Goal: Task Accomplishment & Management: Manage account settings

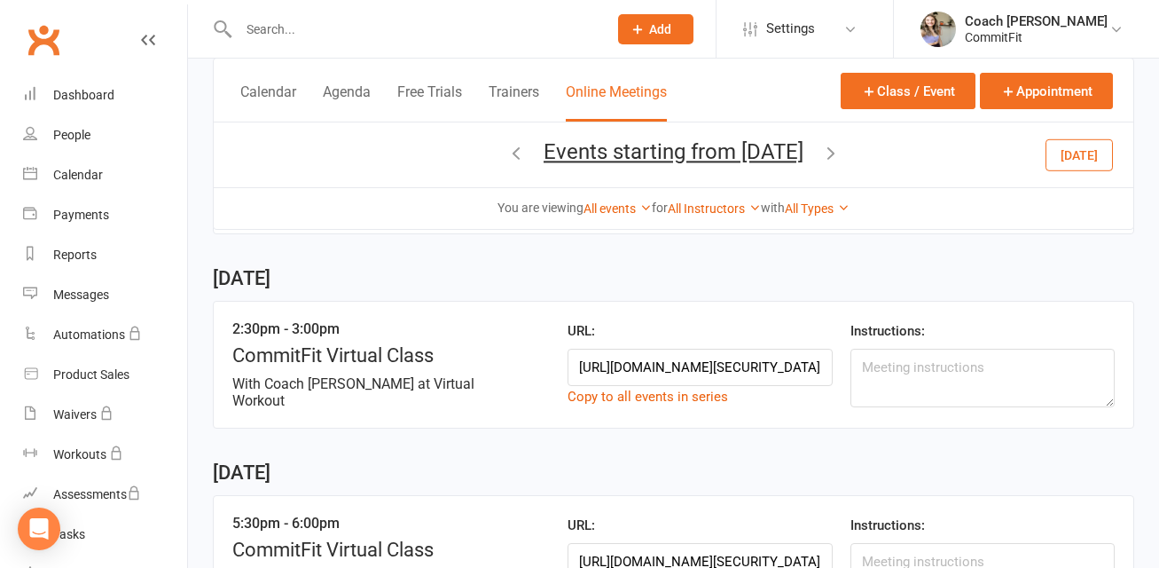
scroll to position [1244, 0]
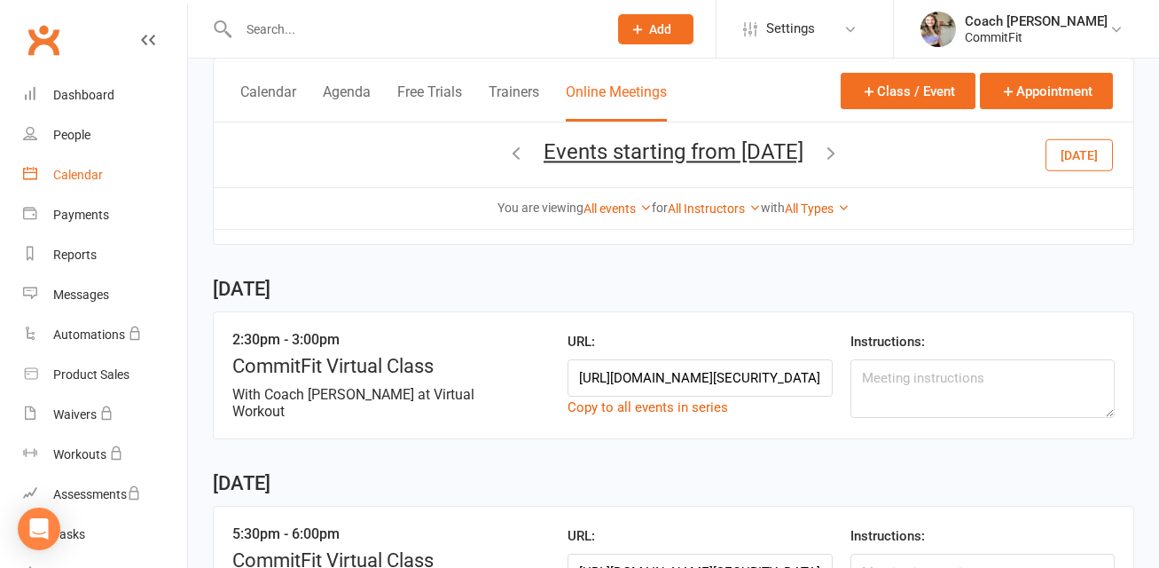
click at [81, 176] on div "Calendar" at bounding box center [78, 175] width 50 height 14
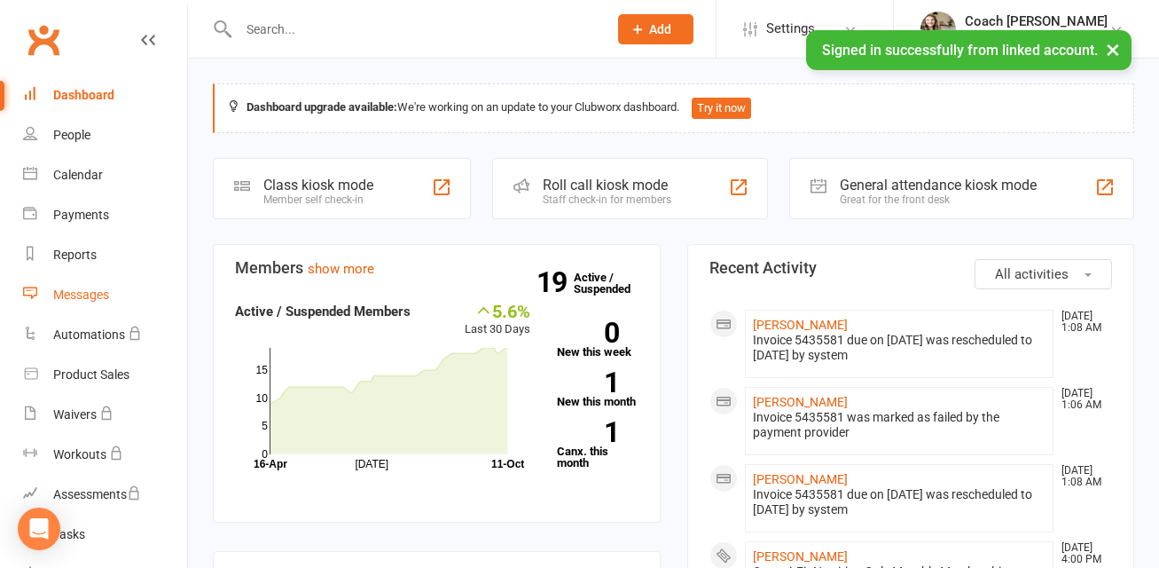
click at [107, 281] on link "Messages" at bounding box center [105, 295] width 164 height 40
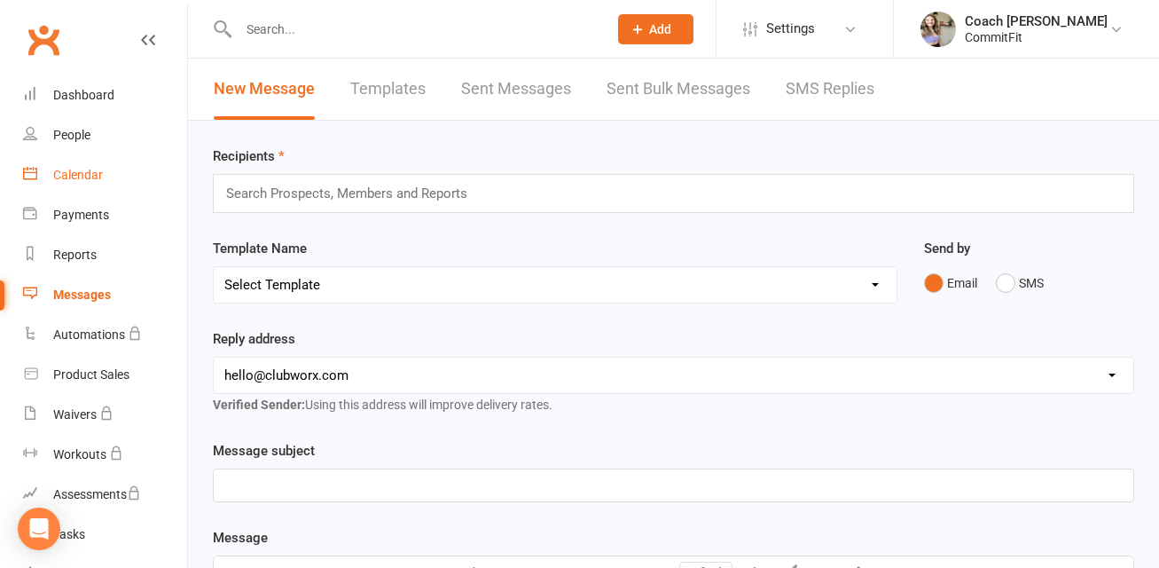
click at [92, 180] on div "Calendar" at bounding box center [78, 175] width 50 height 14
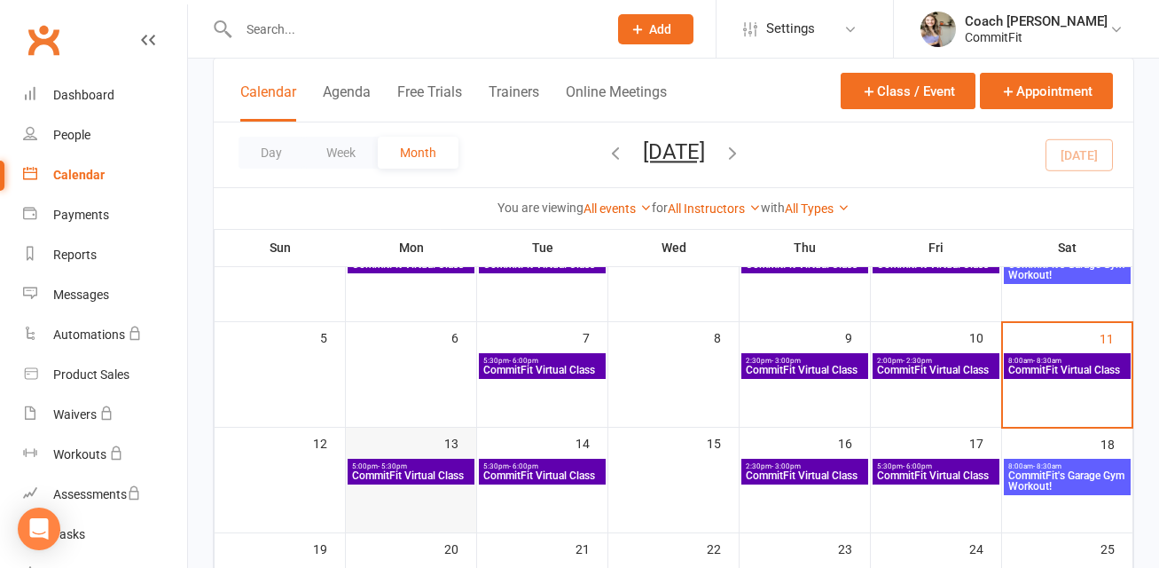
scroll to position [161, 0]
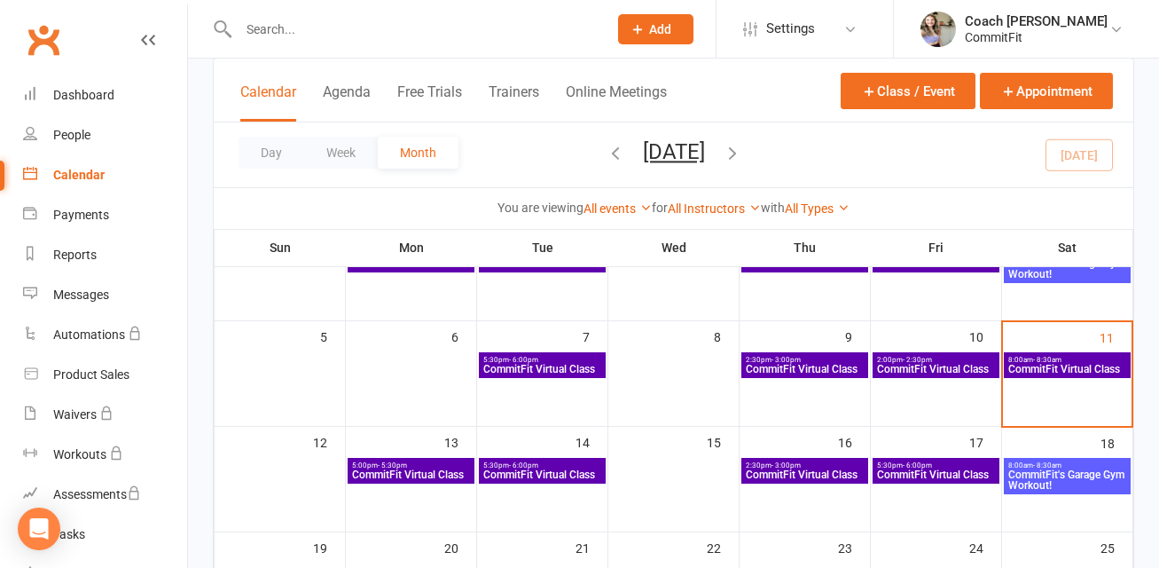
click at [438, 482] on div "5:00pm - 5:30pm CommitFit Virtual Class" at bounding box center [411, 471] width 127 height 26
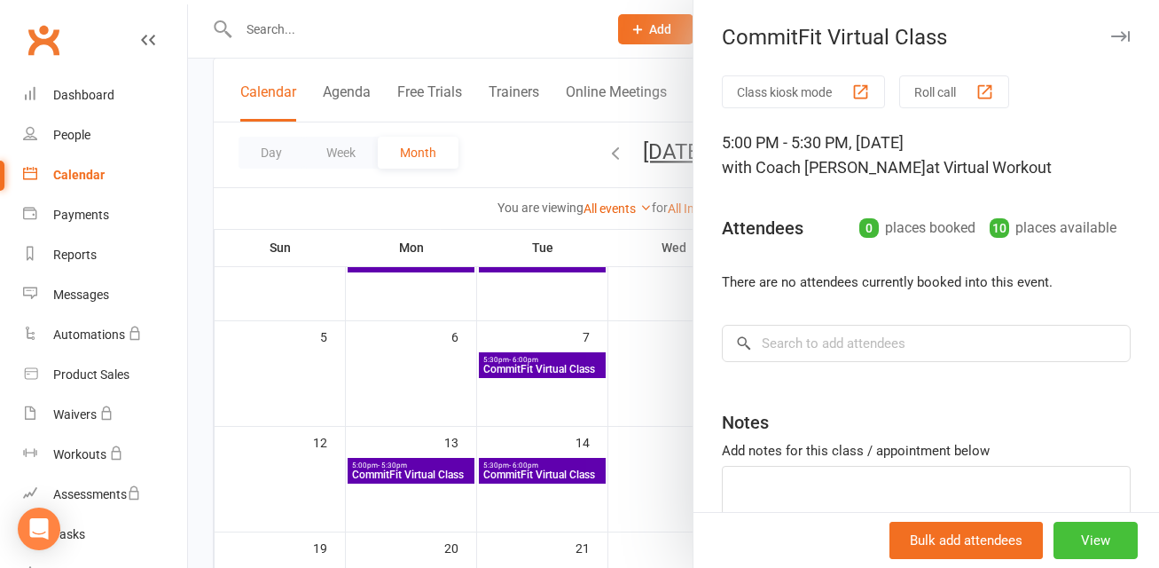
click at [1085, 527] on button "View" at bounding box center [1096, 539] width 84 height 37
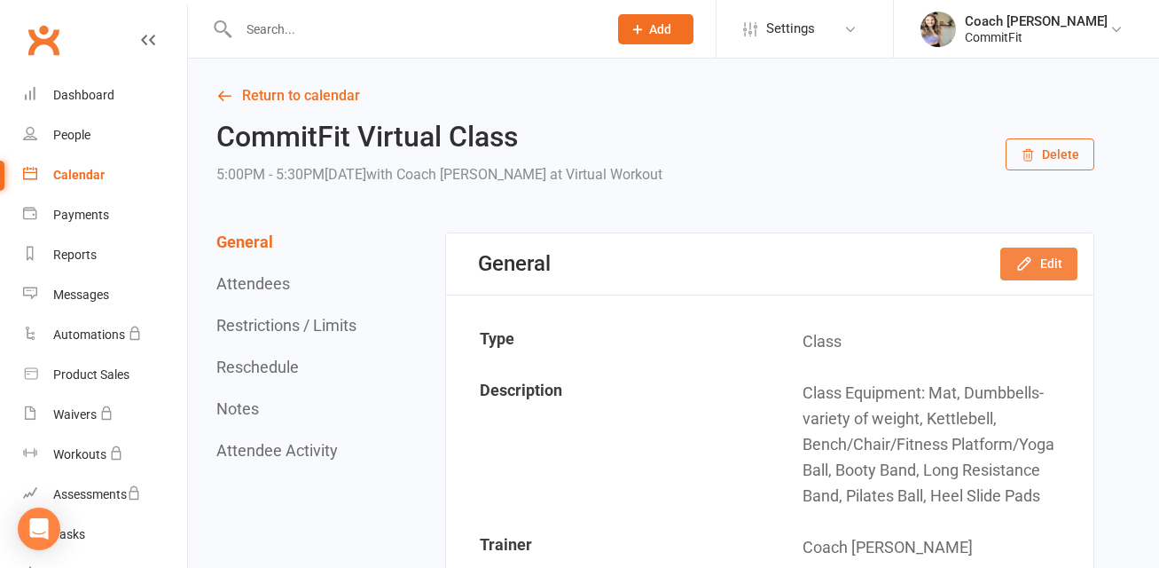
click at [1062, 277] on button "Edit" at bounding box center [1038, 263] width 77 height 32
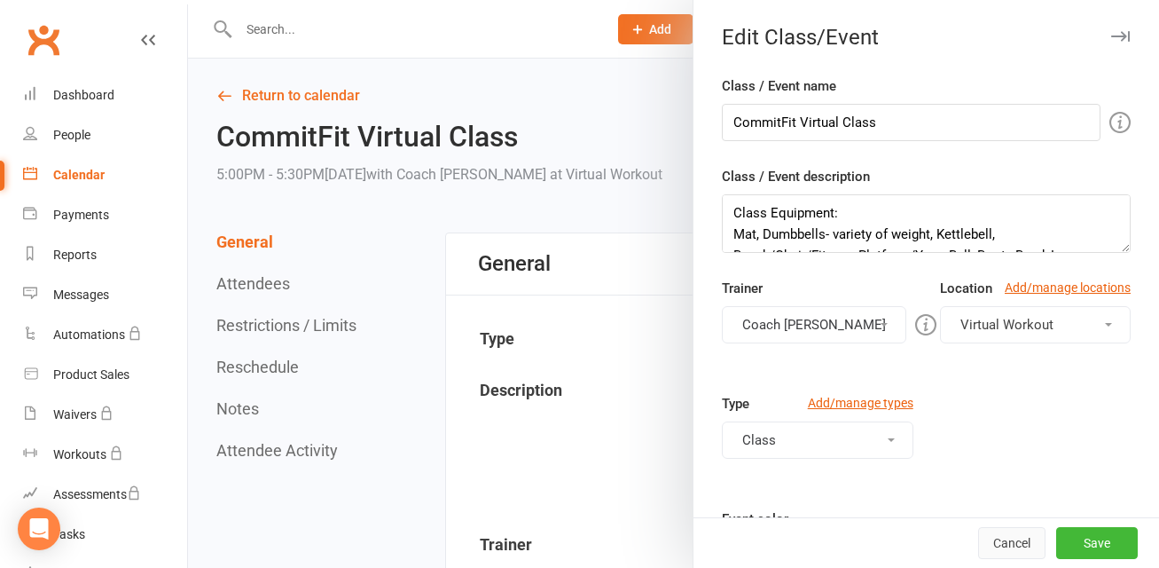
click at [1013, 545] on button "Cancel" at bounding box center [1011, 543] width 67 height 32
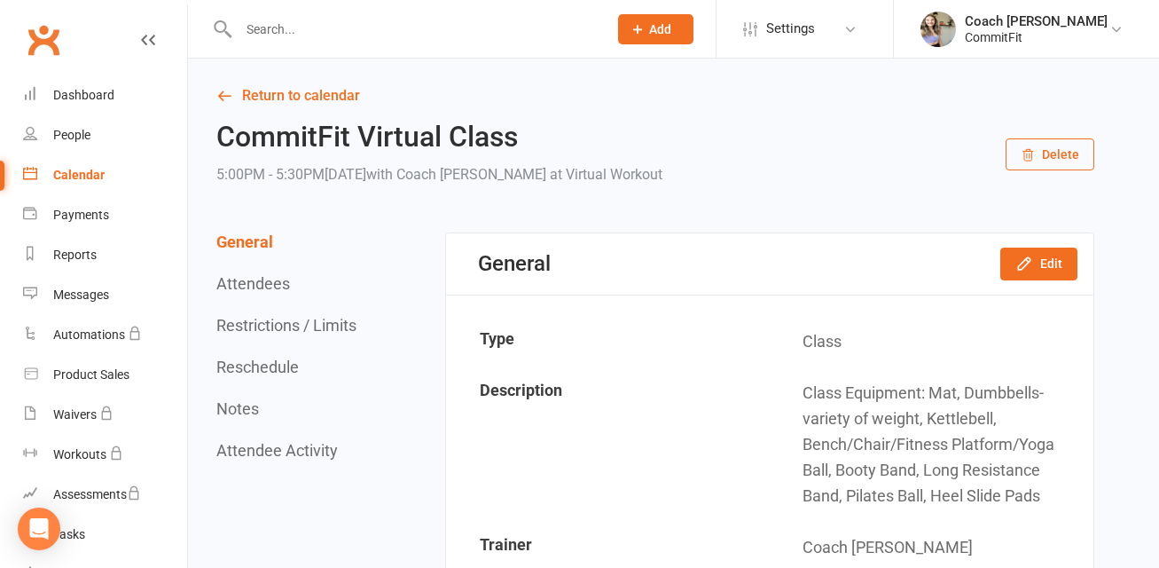
scroll to position [90, 0]
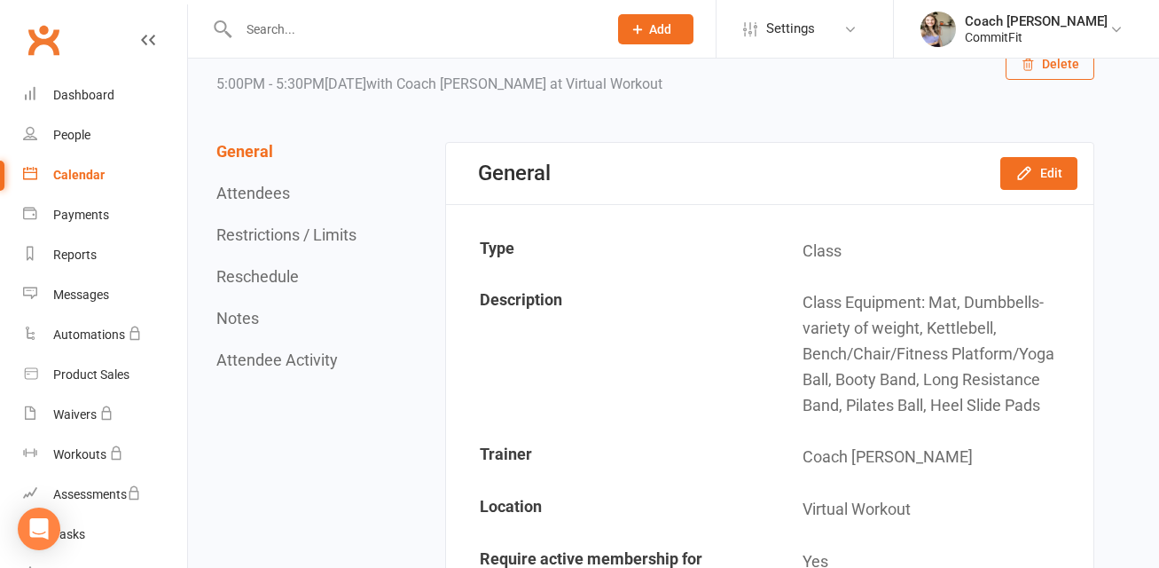
click at [286, 282] on button "Reschedule" at bounding box center [257, 276] width 82 height 19
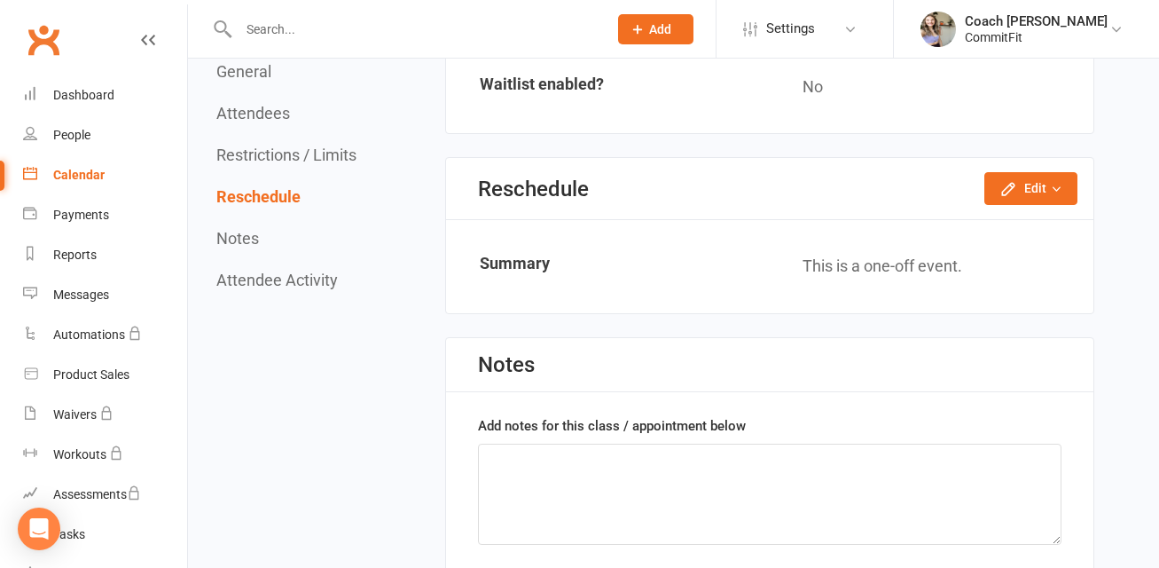
scroll to position [1623, 0]
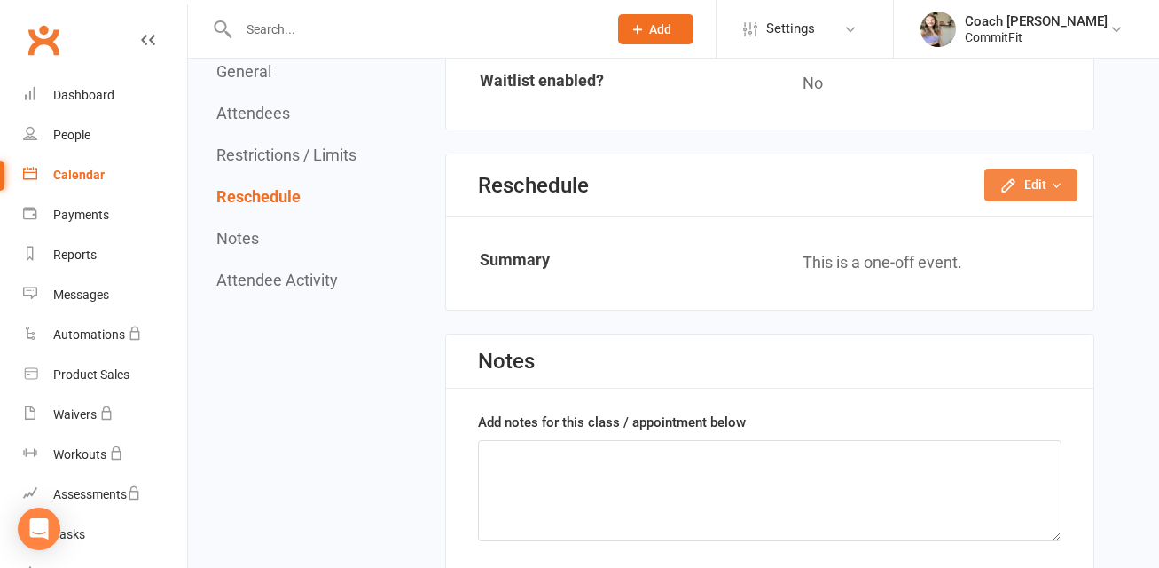
click at [1020, 200] on button "Edit" at bounding box center [1030, 184] width 93 height 32
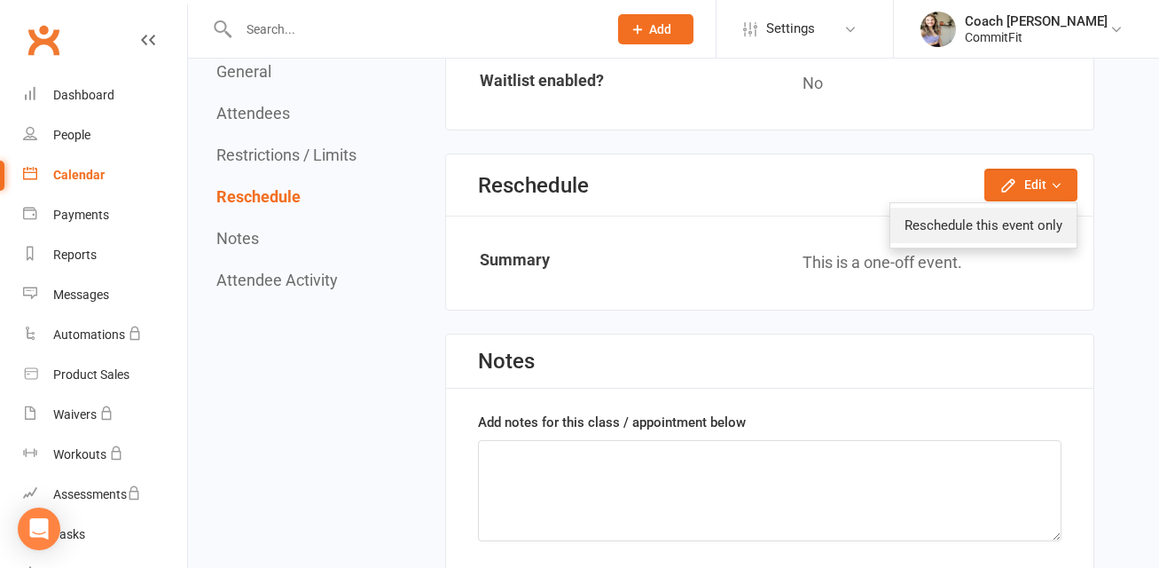
click at [981, 243] on link "Reschedule this event only" at bounding box center [983, 225] width 186 height 35
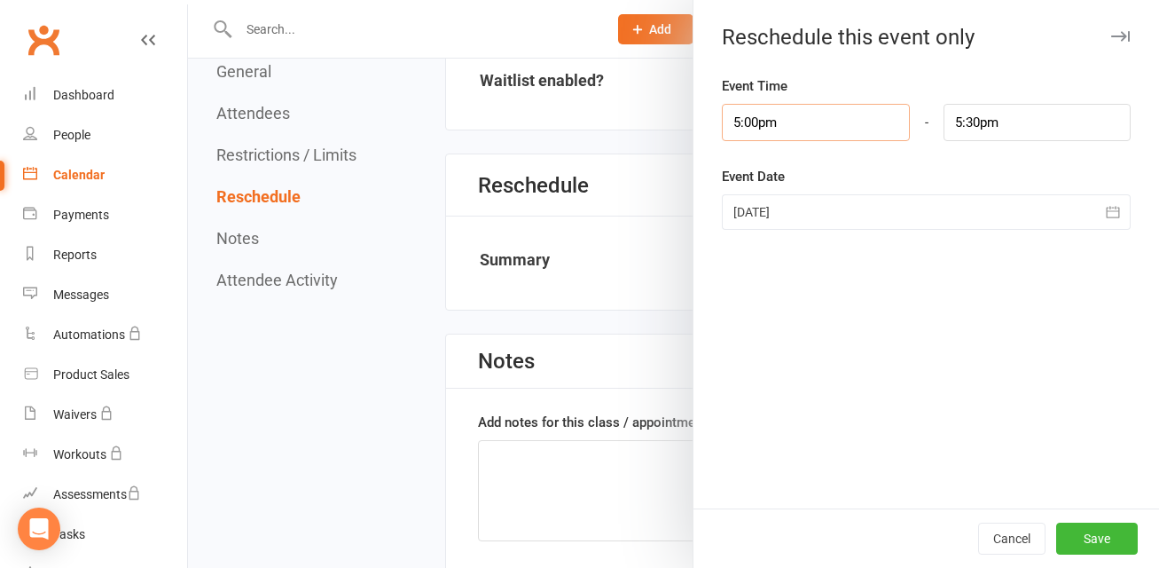
click at [841, 127] on input "5:00pm" at bounding box center [815, 122] width 187 height 37
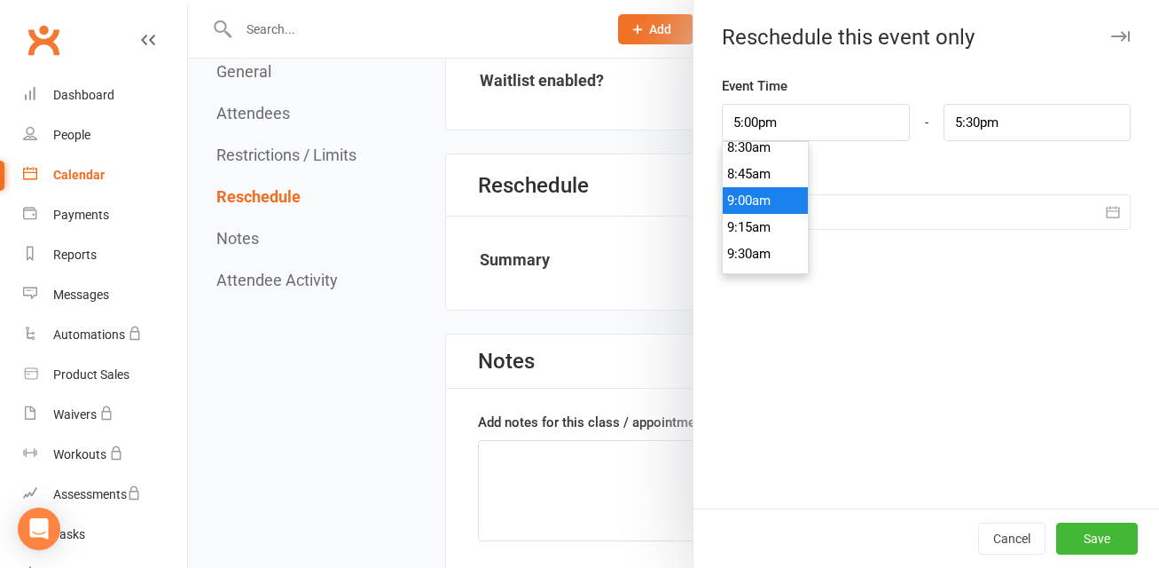
type input "9:00am"
type input "9:30am"
click at [783, 200] on li "9:00am" at bounding box center [765, 200] width 85 height 27
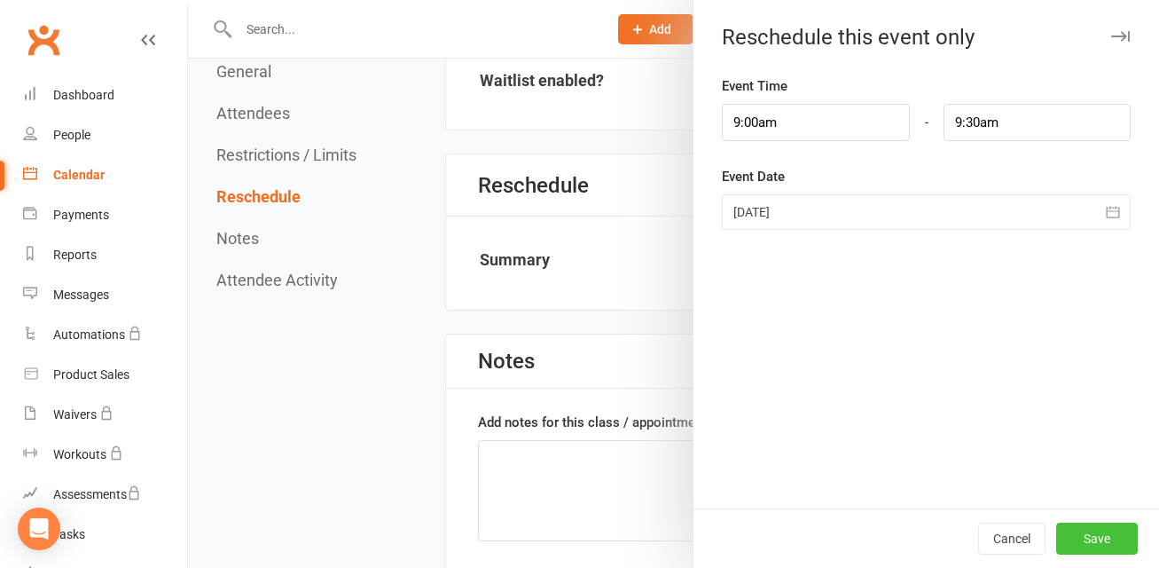
click at [1101, 537] on button "Save" at bounding box center [1097, 538] width 82 height 32
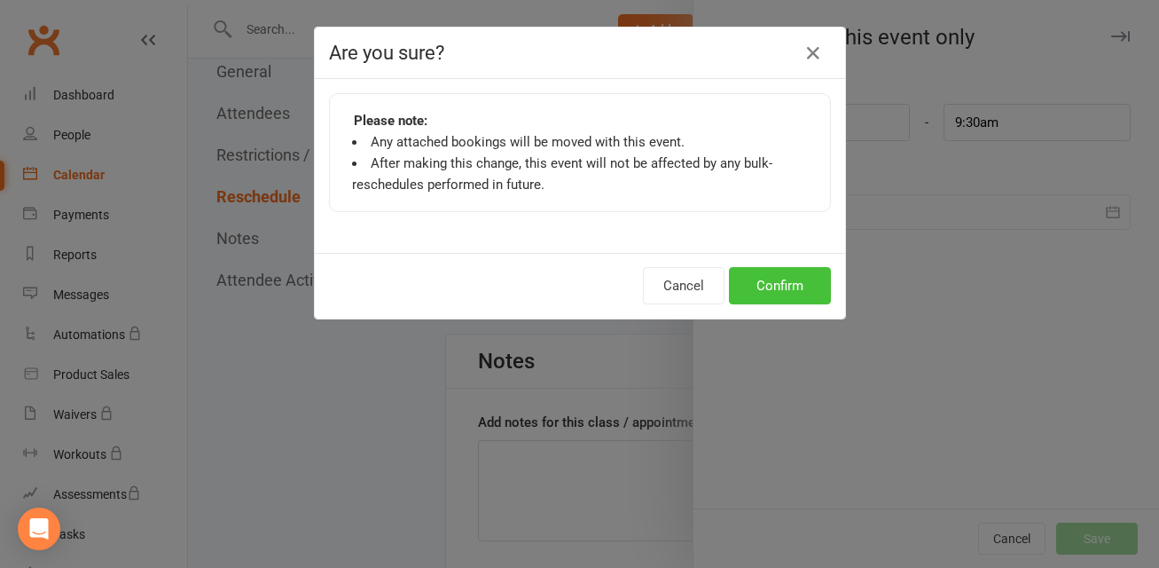
click at [784, 278] on button "Confirm" at bounding box center [780, 285] width 102 height 37
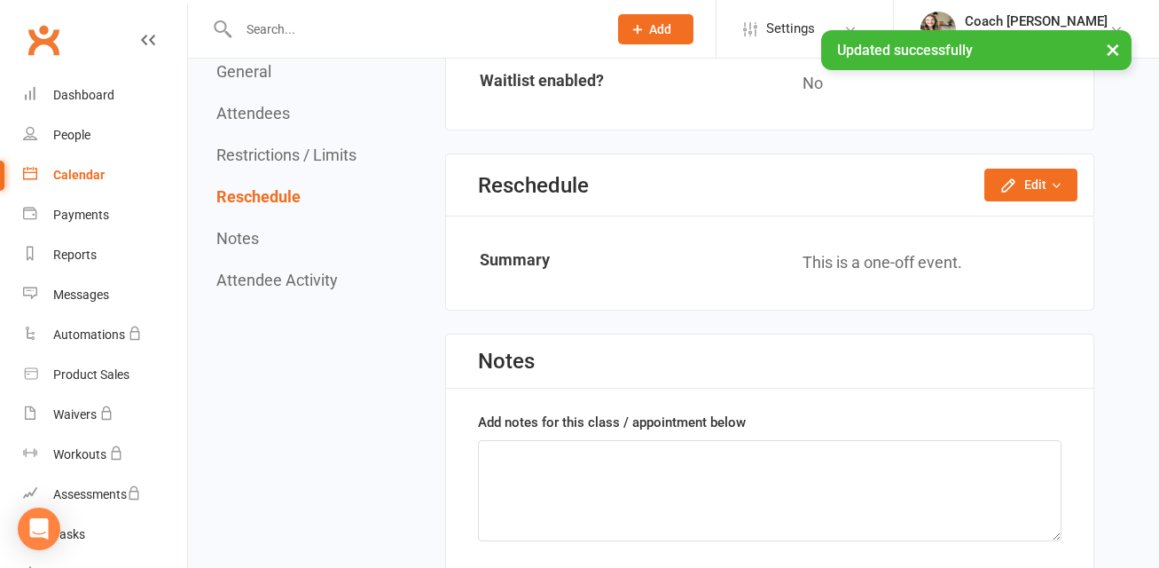
click at [82, 175] on div "Calendar" at bounding box center [78, 175] width 51 height 14
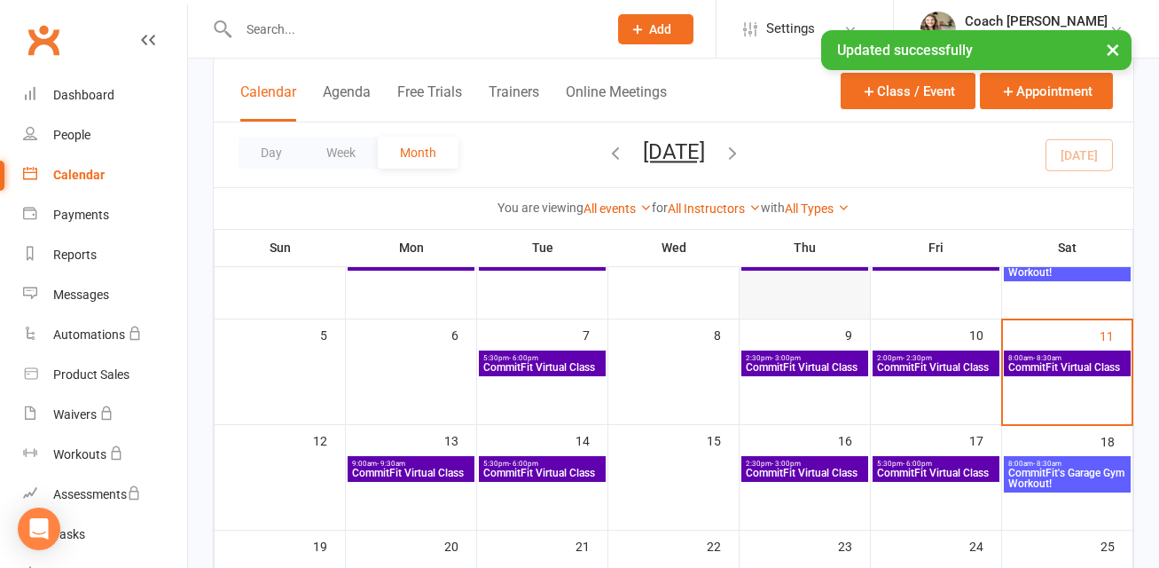
scroll to position [165, 0]
